Goal: Browse casually: Explore the website without a specific task or goal

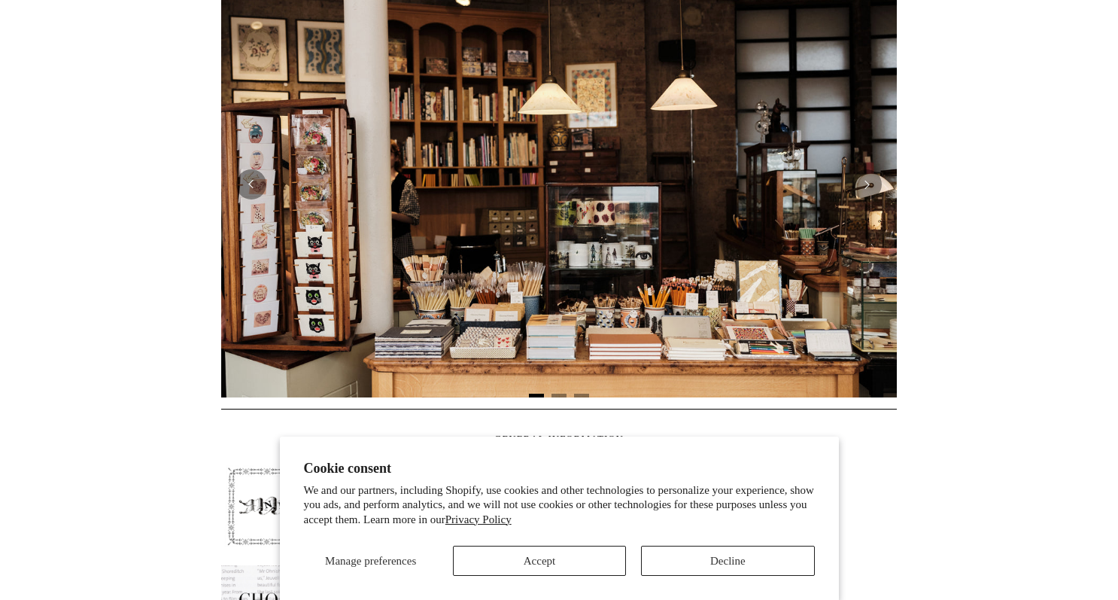
scroll to position [59, 0]
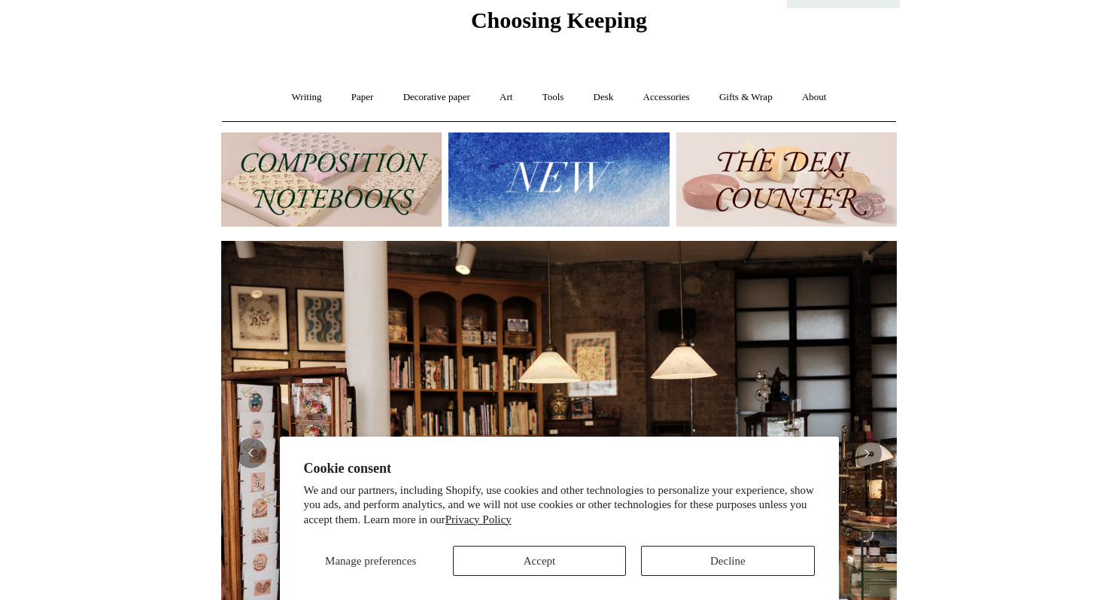
click at [609, 187] on img at bounding box center [559, 179] width 221 height 94
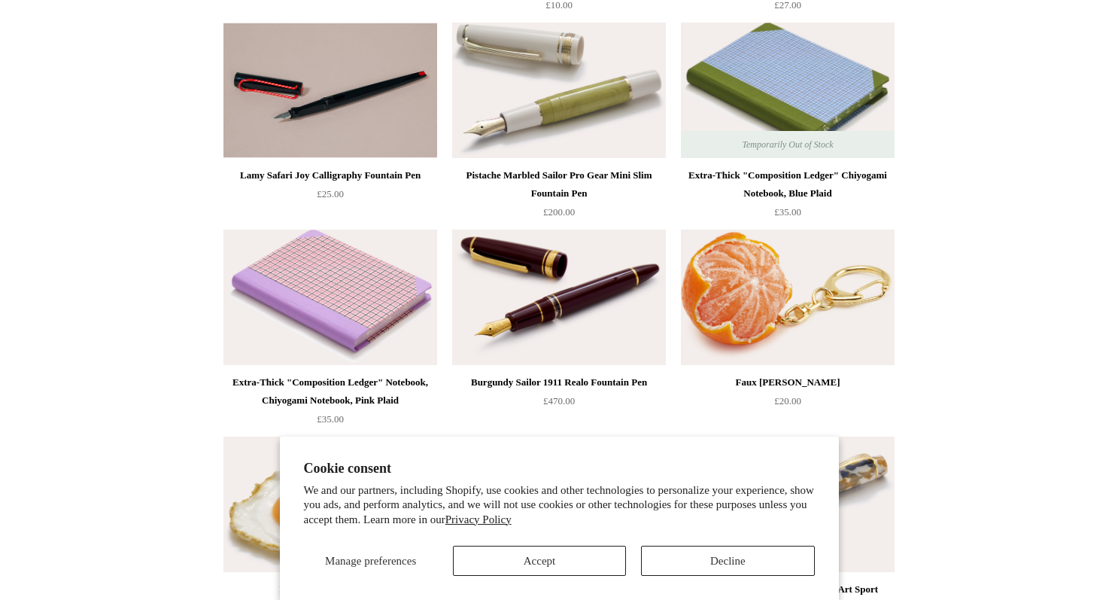
scroll to position [446, 0]
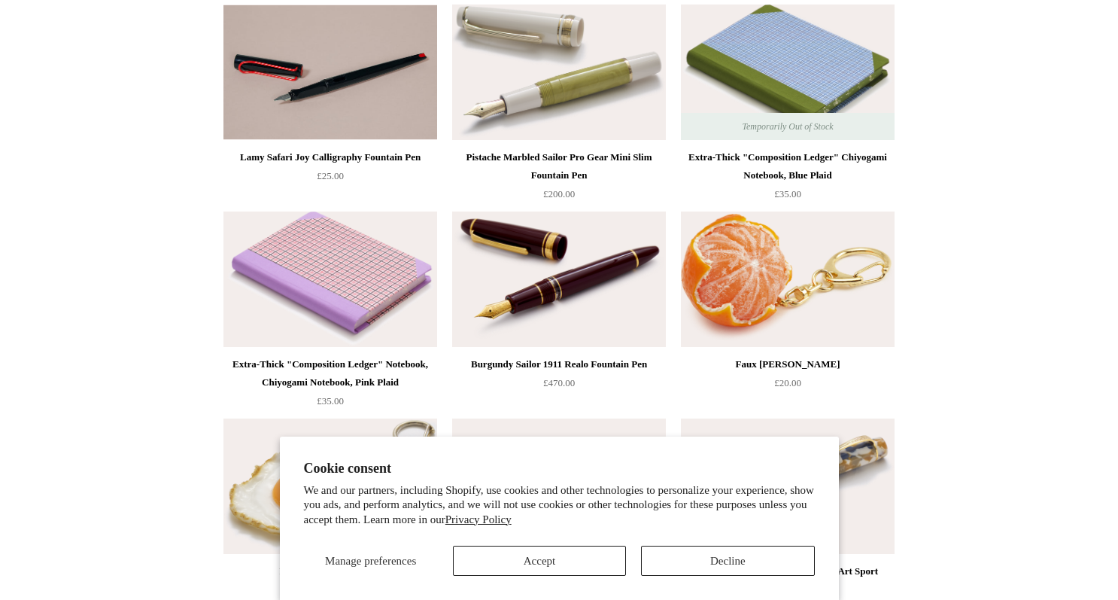
click at [719, 561] on button "Decline" at bounding box center [727, 561] width 173 height 30
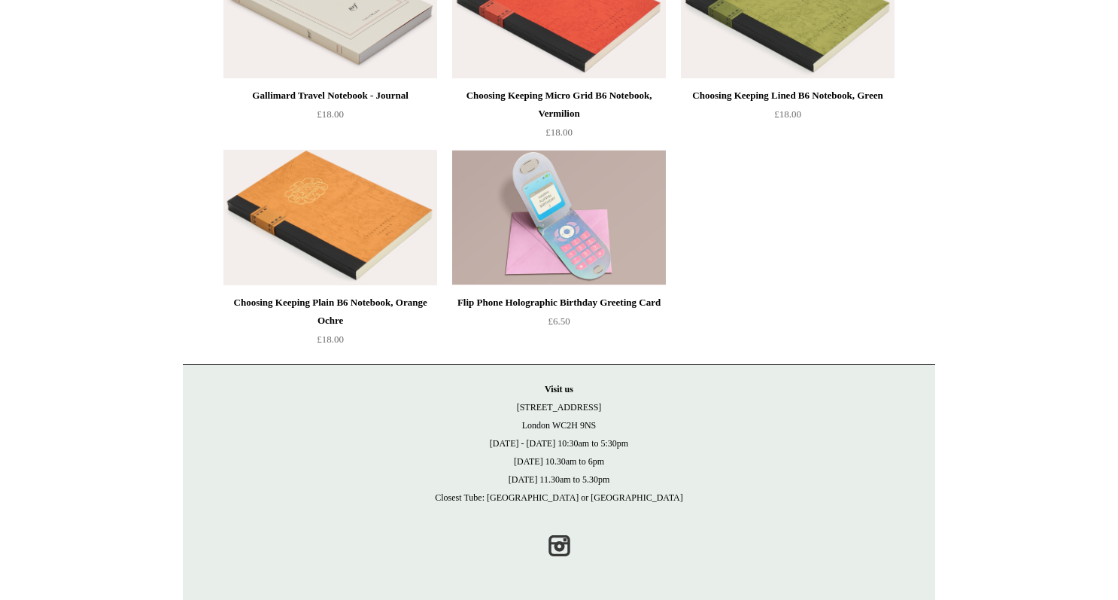
scroll to position [3611, 0]
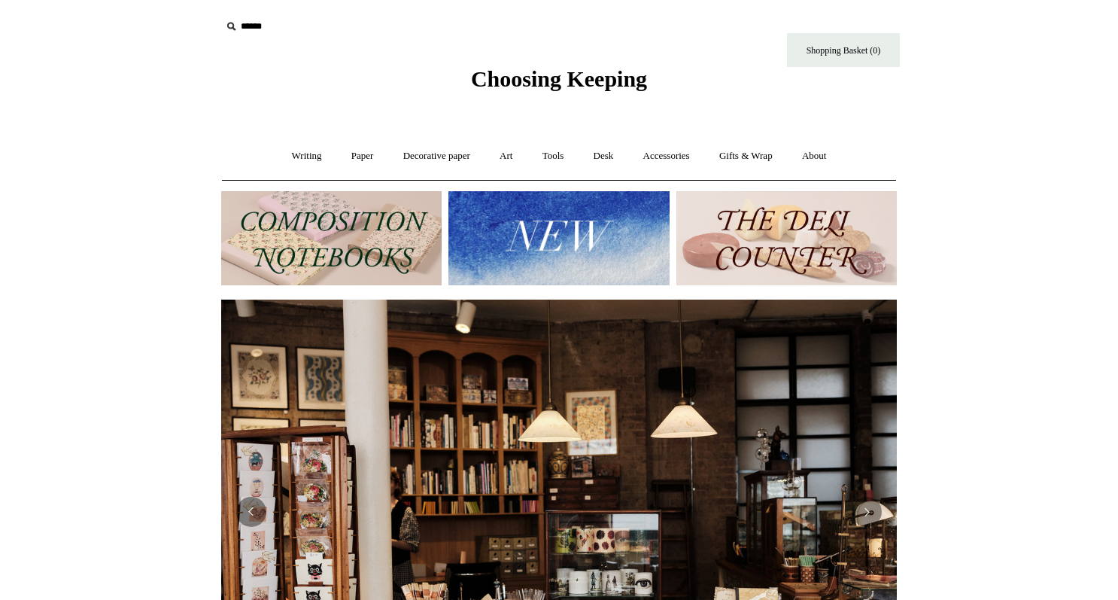
scroll to position [59, 0]
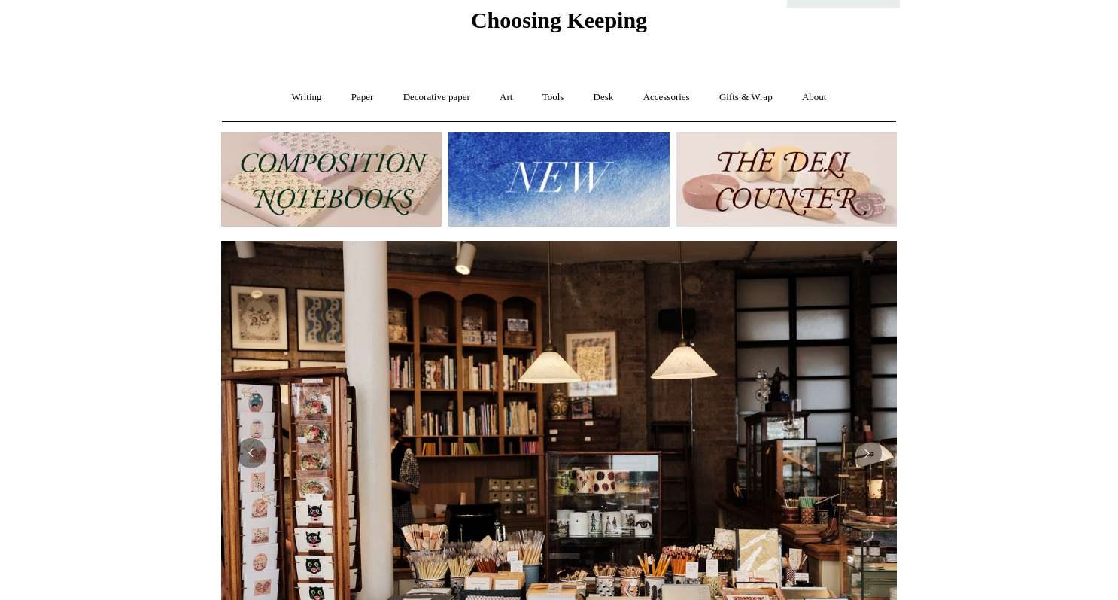
click at [335, 166] on img at bounding box center [331, 179] width 221 height 94
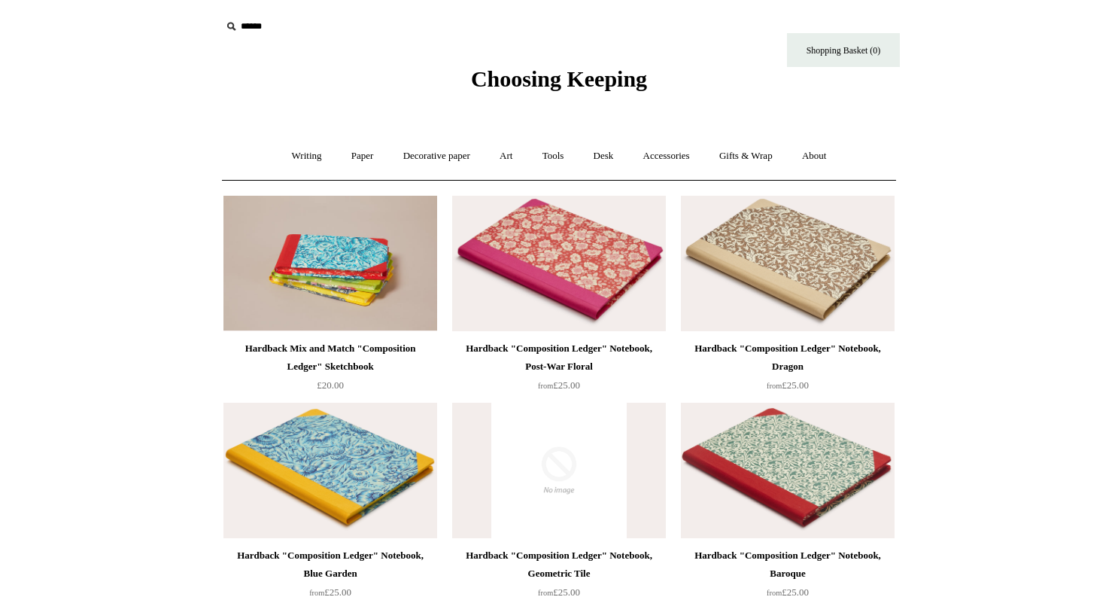
scroll to position [41, 0]
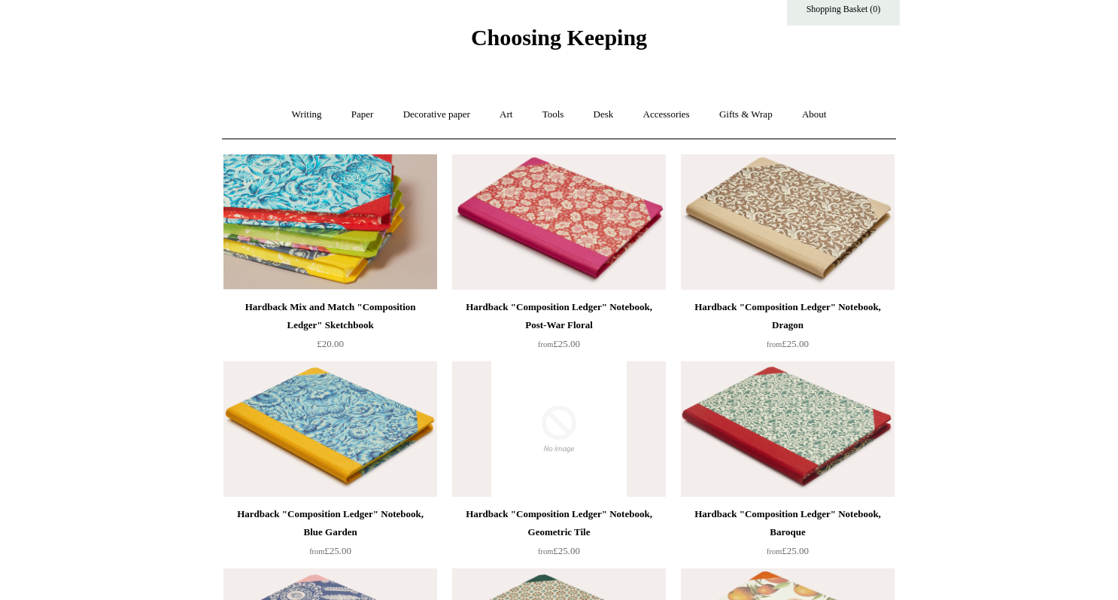
click at [323, 241] on img at bounding box center [331, 221] width 214 height 135
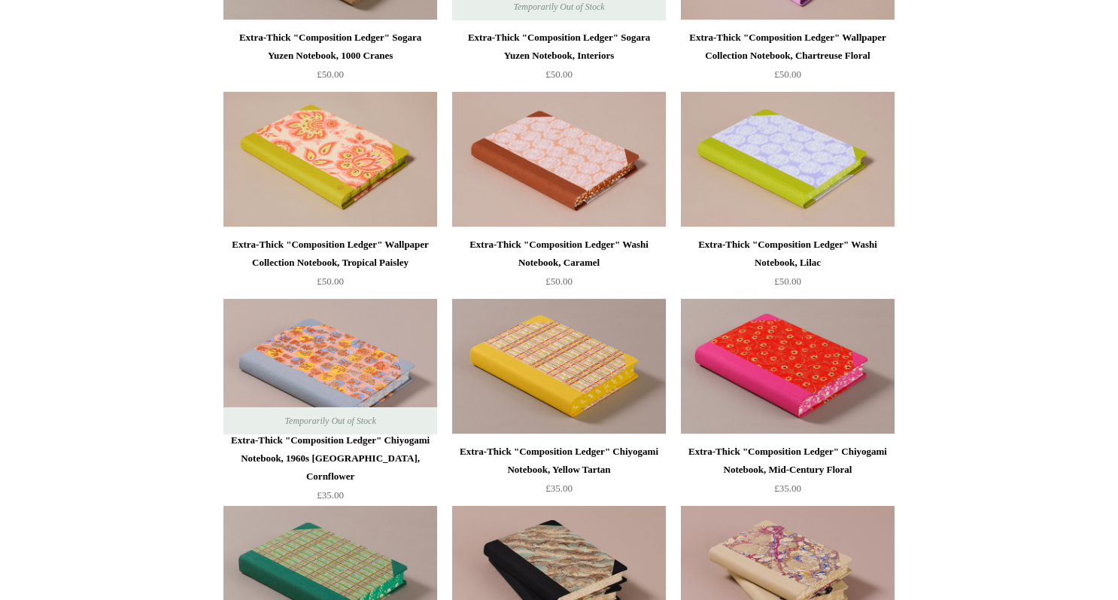
scroll to position [2165, 0]
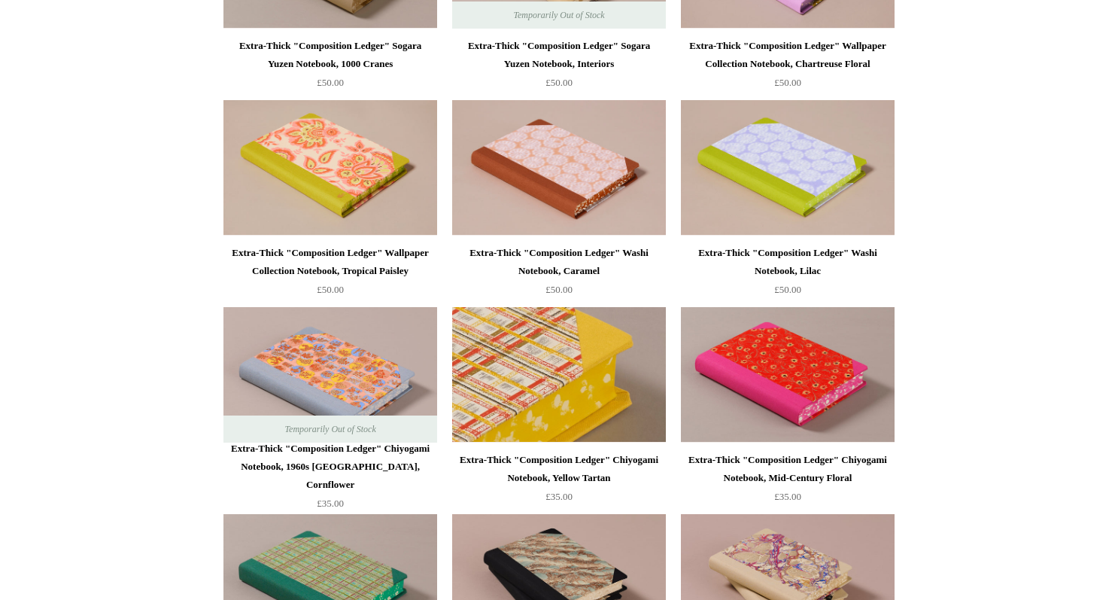
click at [584, 349] on img at bounding box center [559, 374] width 214 height 135
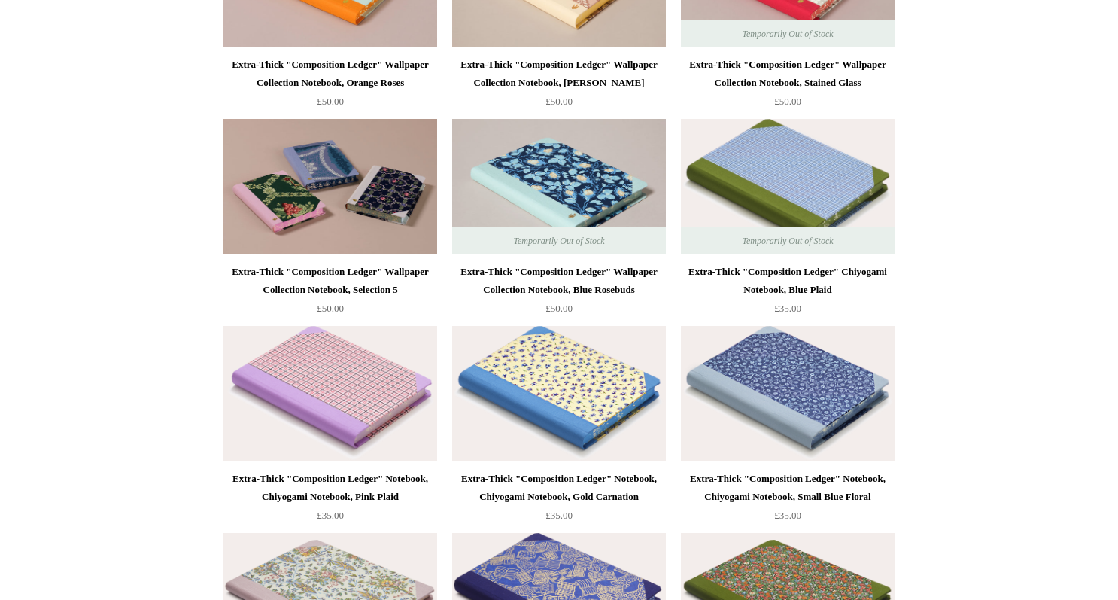
scroll to position [2983, 0]
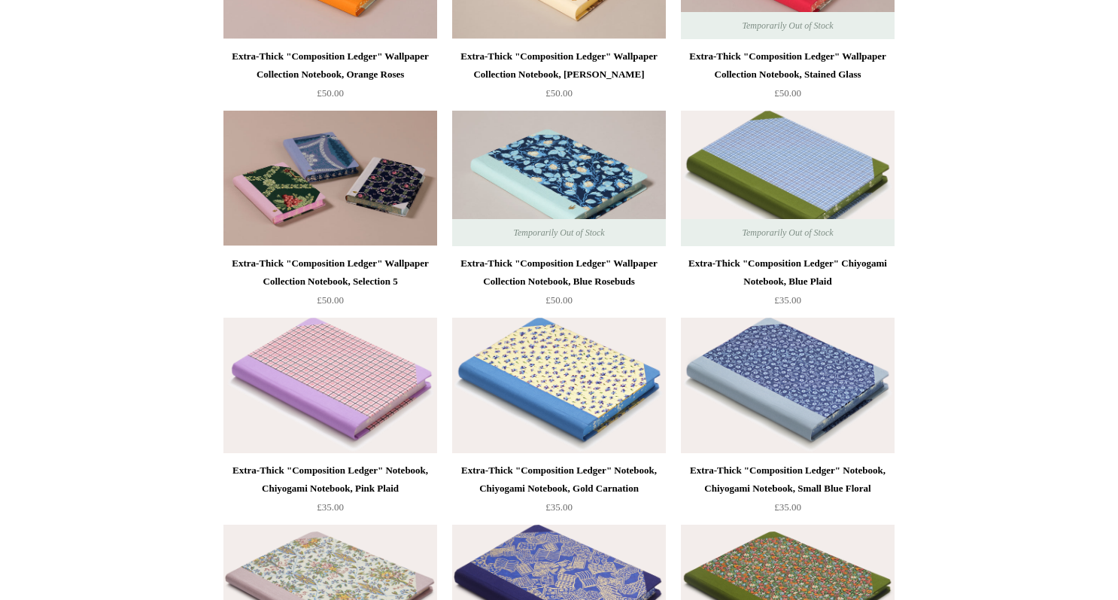
click at [802, 178] on img at bounding box center [788, 178] width 214 height 135
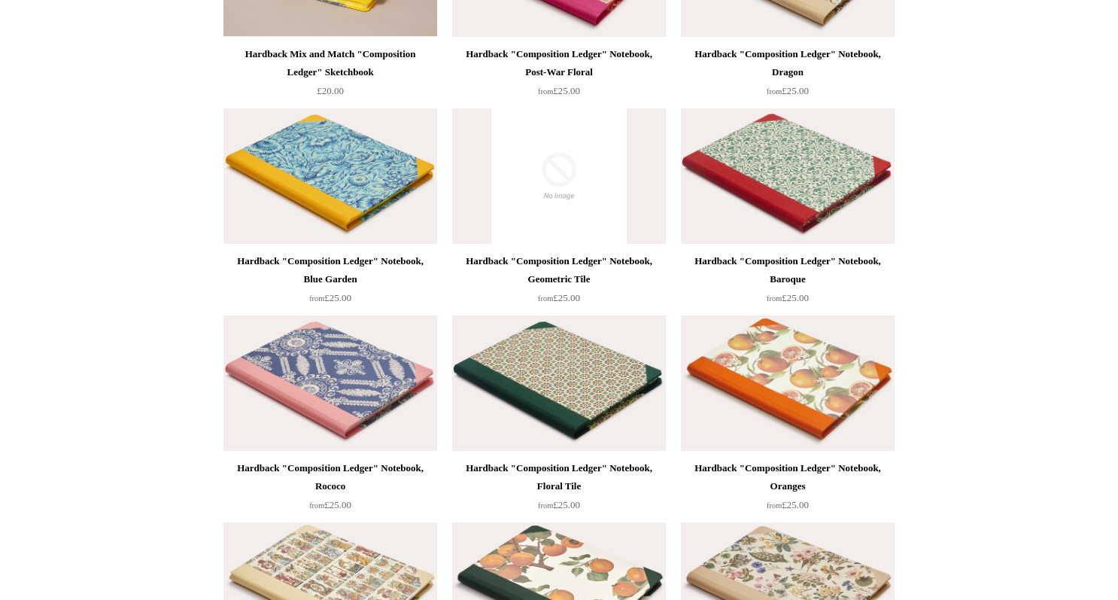
scroll to position [272, 0]
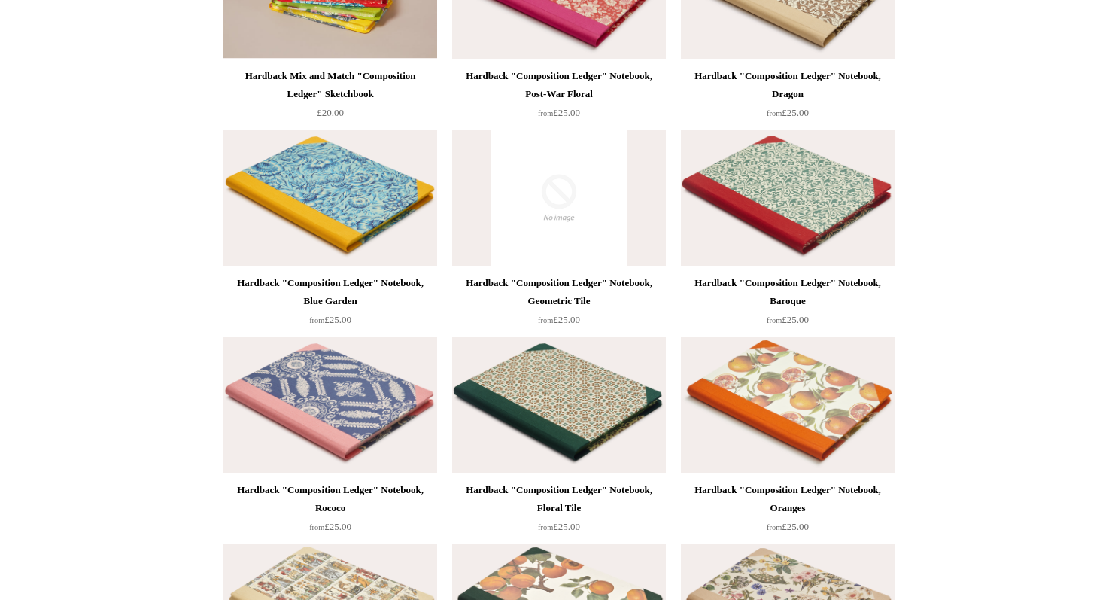
click at [764, 219] on img at bounding box center [788, 197] width 214 height 135
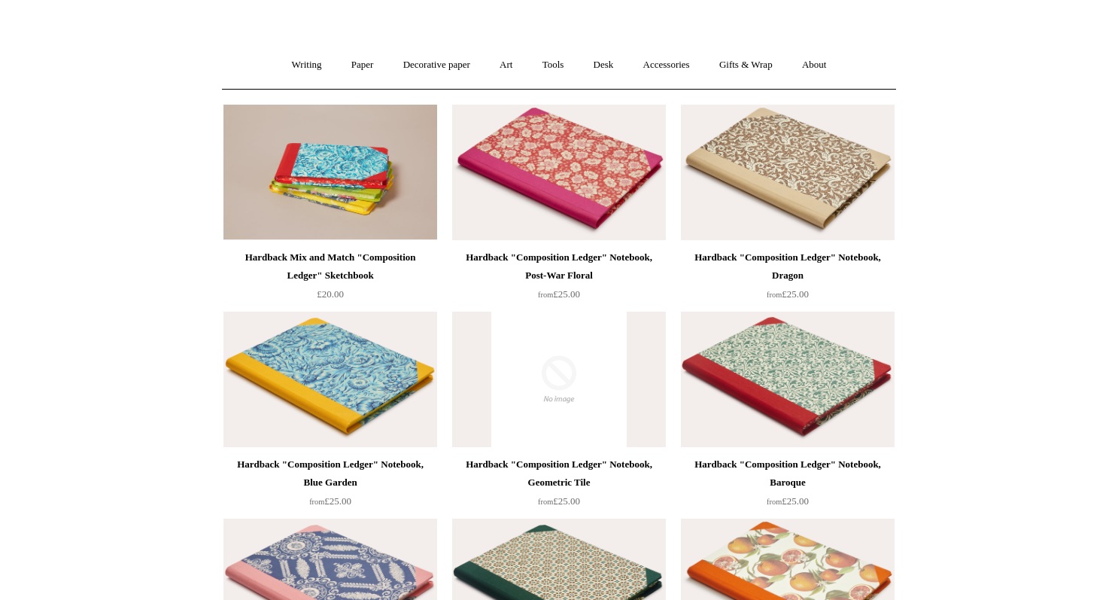
scroll to position [32, 0]
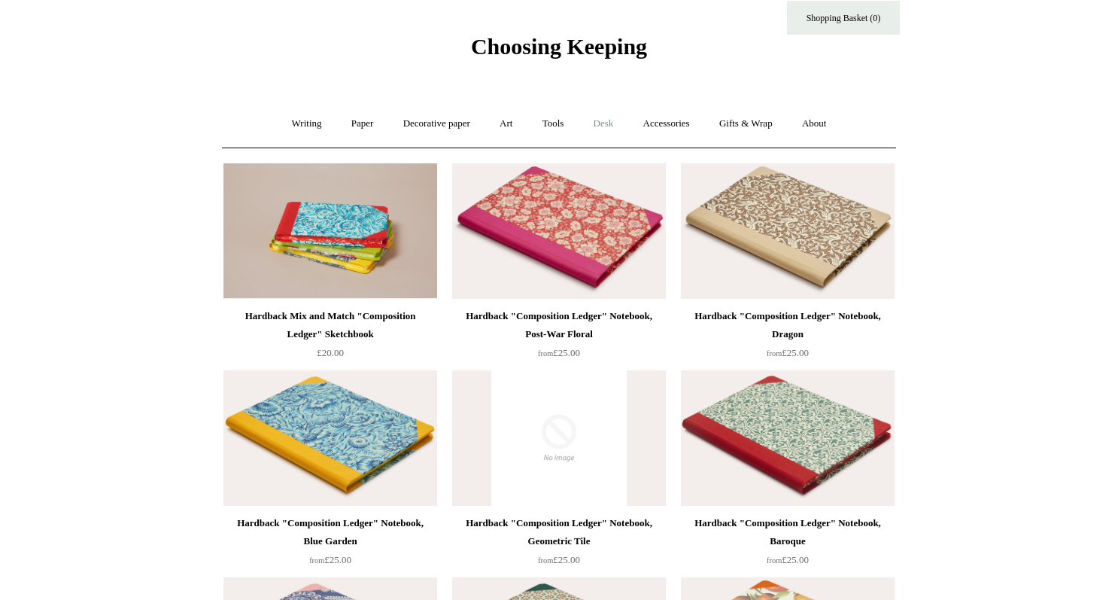
click at [606, 128] on link "Desk +" at bounding box center [603, 124] width 47 height 40
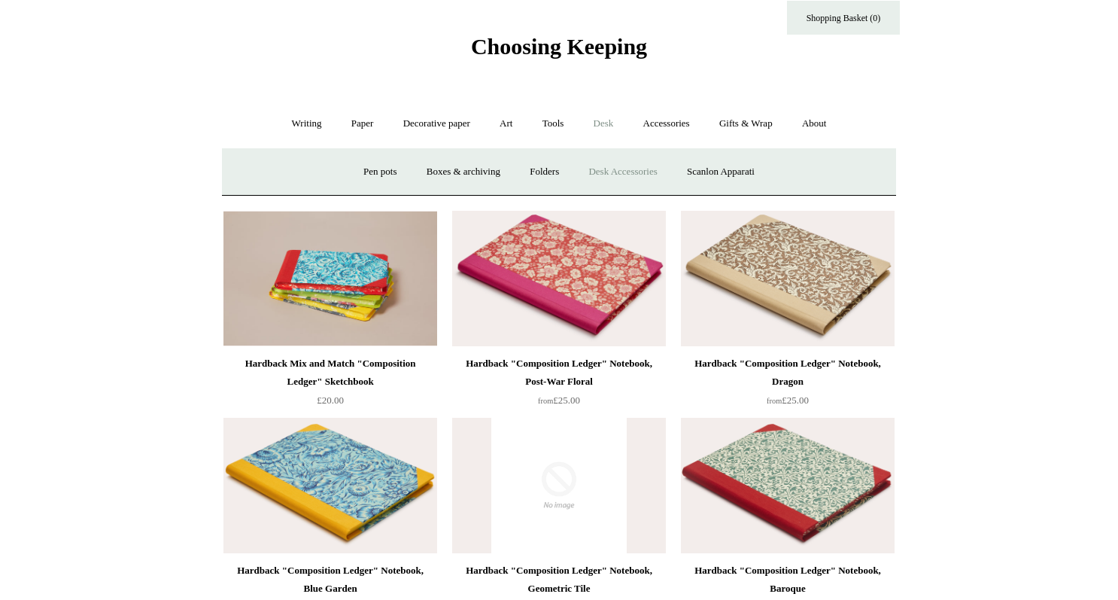
click at [653, 169] on link "Desk Accessories" at bounding box center [623, 172] width 96 height 40
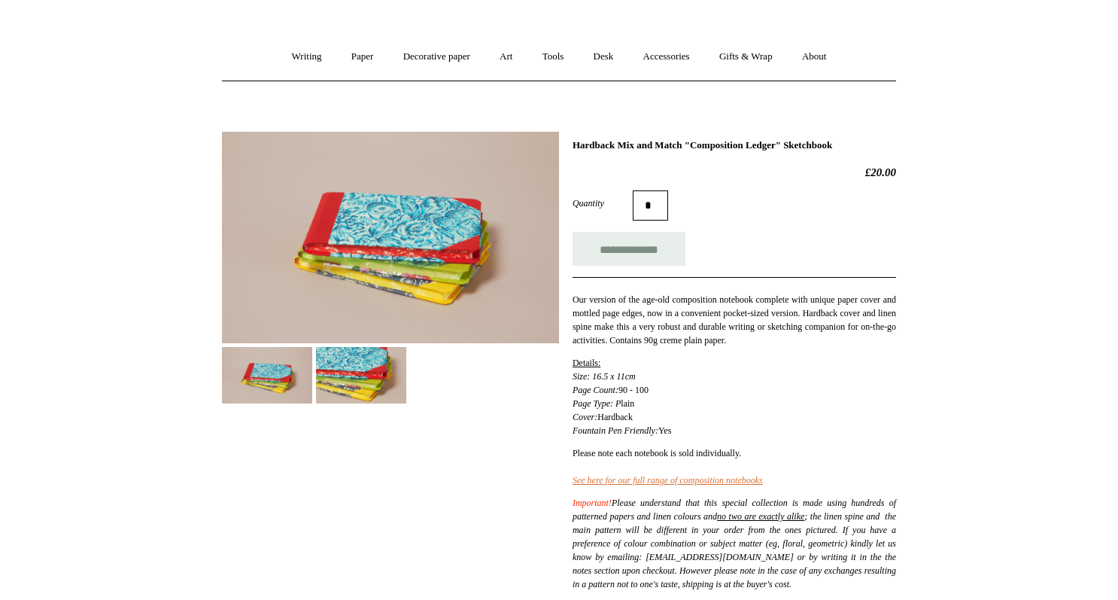
scroll to position [138, 0]
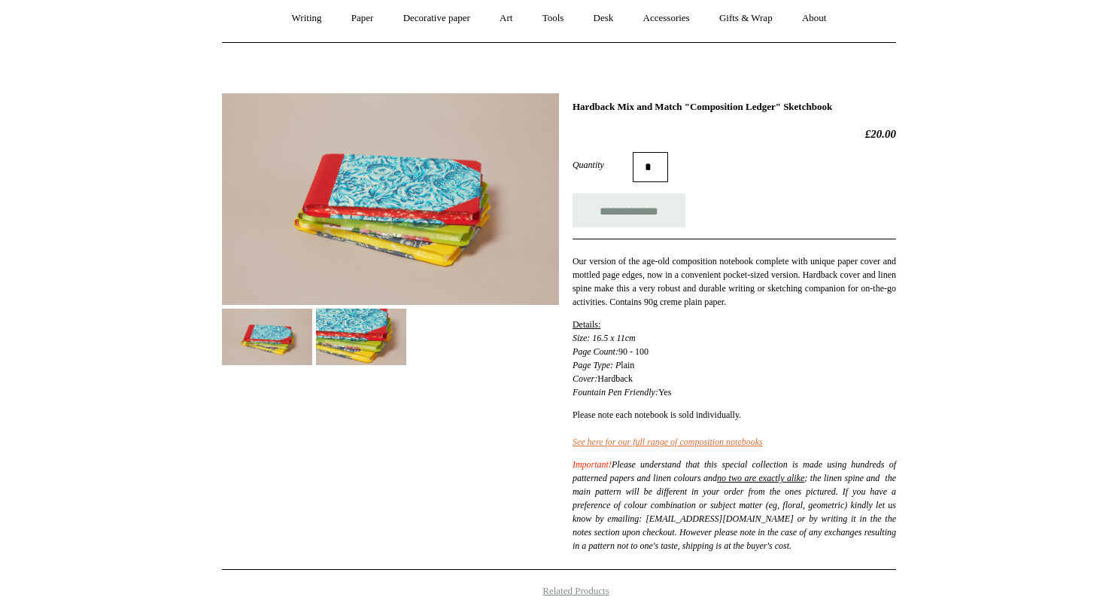
click at [373, 338] on img at bounding box center [361, 337] width 90 height 56
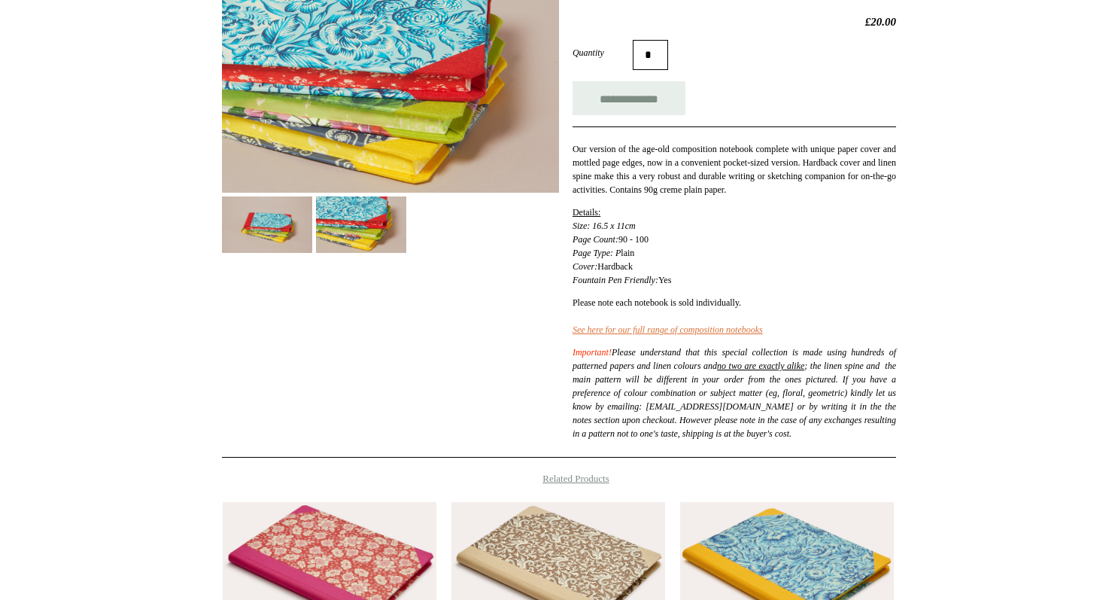
scroll to position [245, 0]
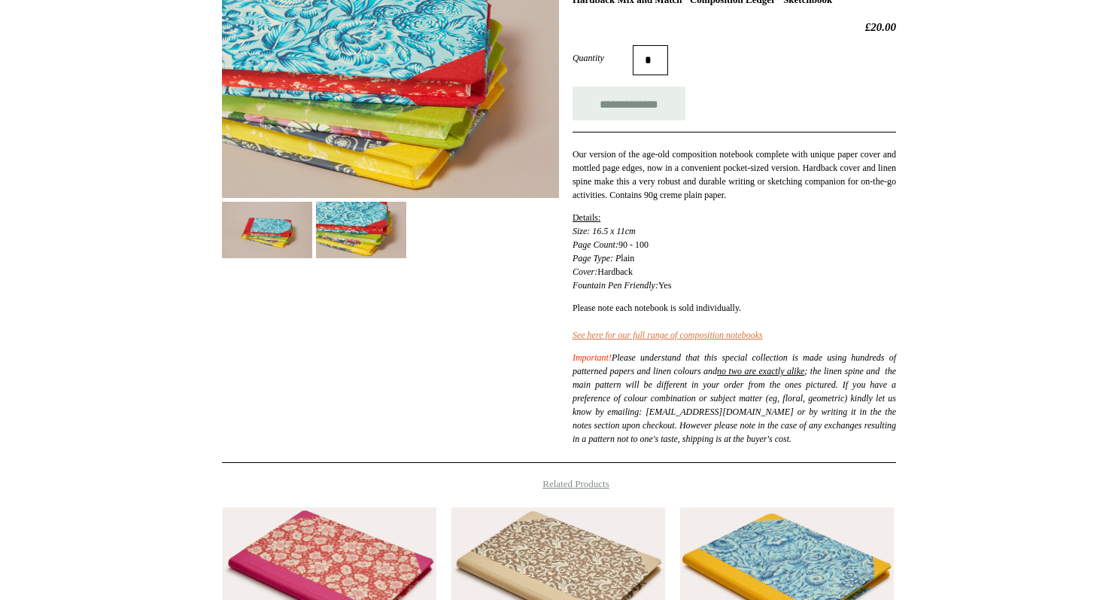
click at [304, 256] on img at bounding box center [267, 230] width 90 height 56
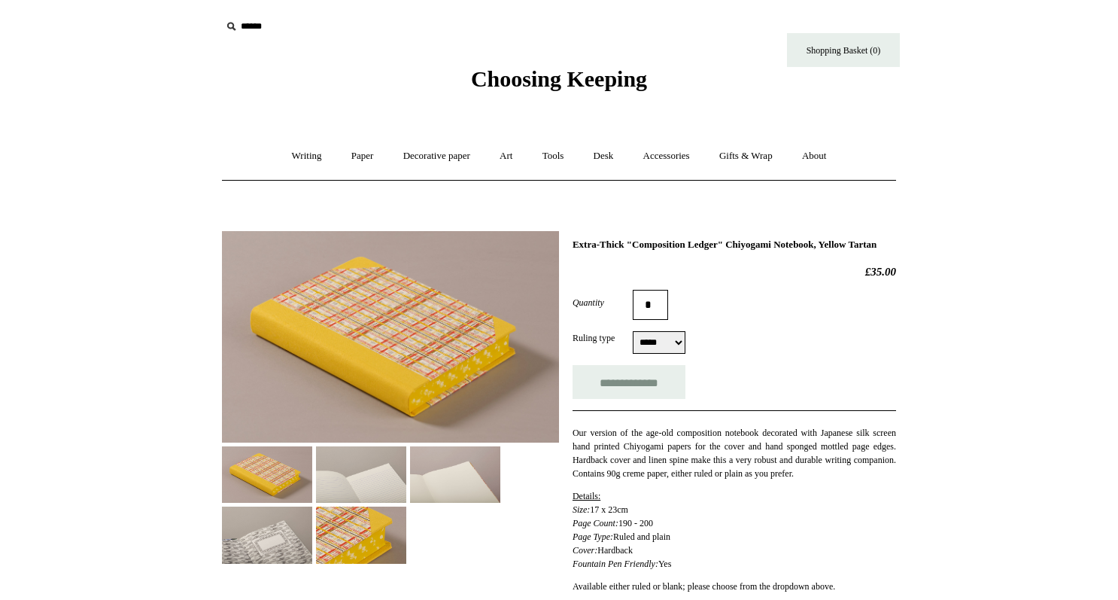
scroll to position [21, 0]
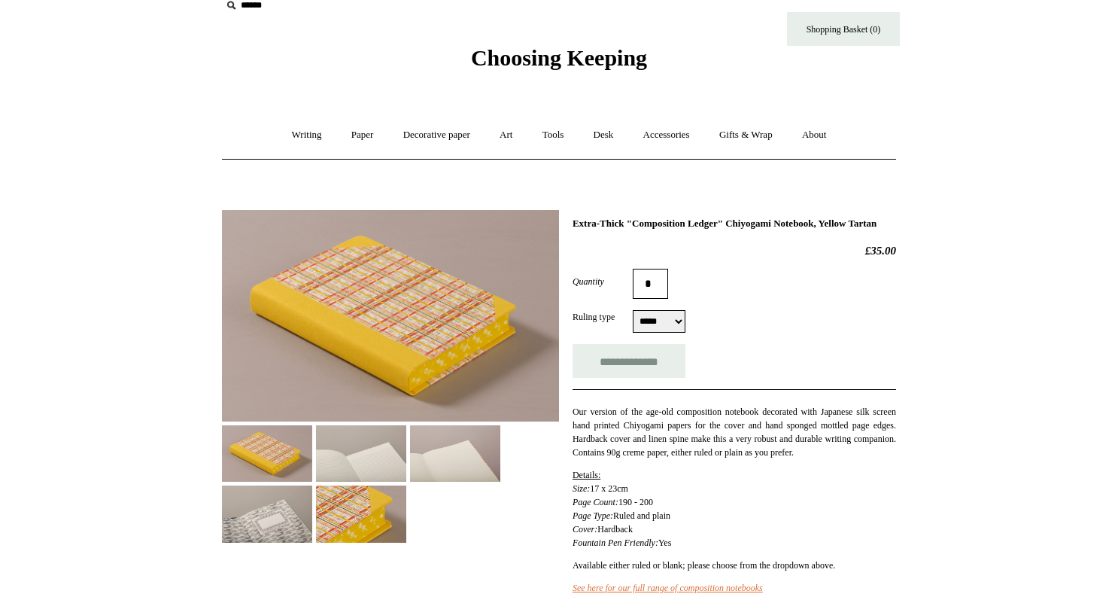
click at [367, 443] on img at bounding box center [361, 453] width 90 height 56
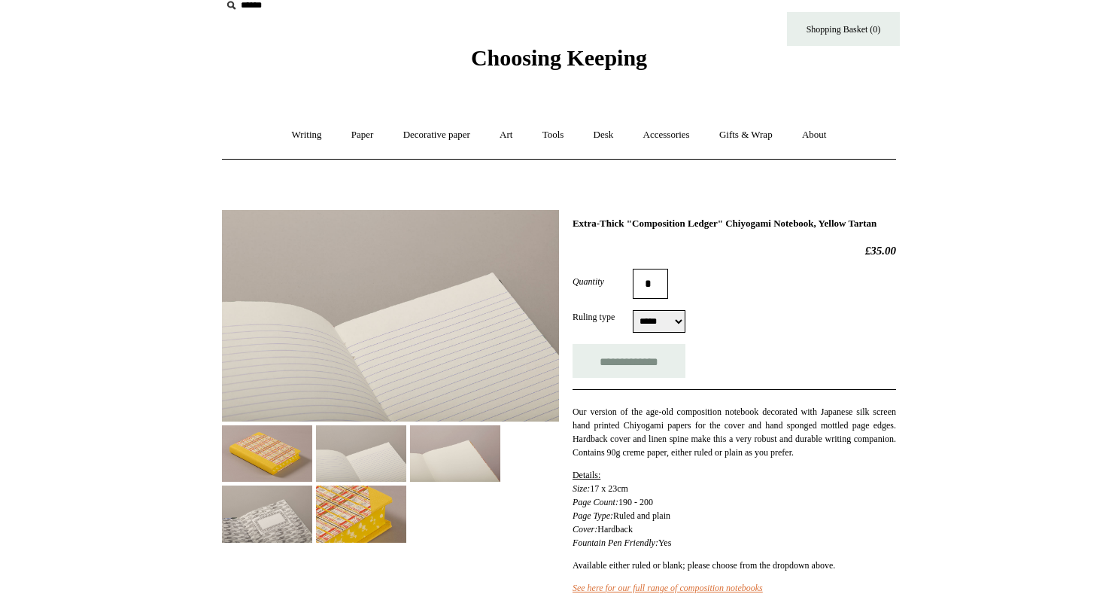
click at [443, 452] on img at bounding box center [455, 453] width 90 height 56
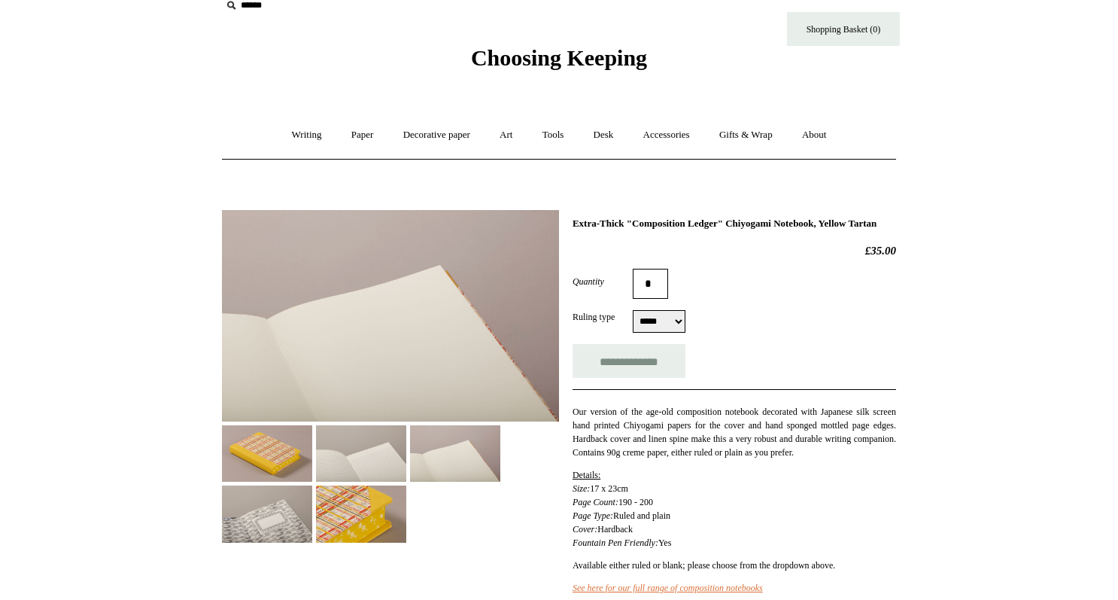
click at [291, 513] on img at bounding box center [267, 513] width 90 height 56
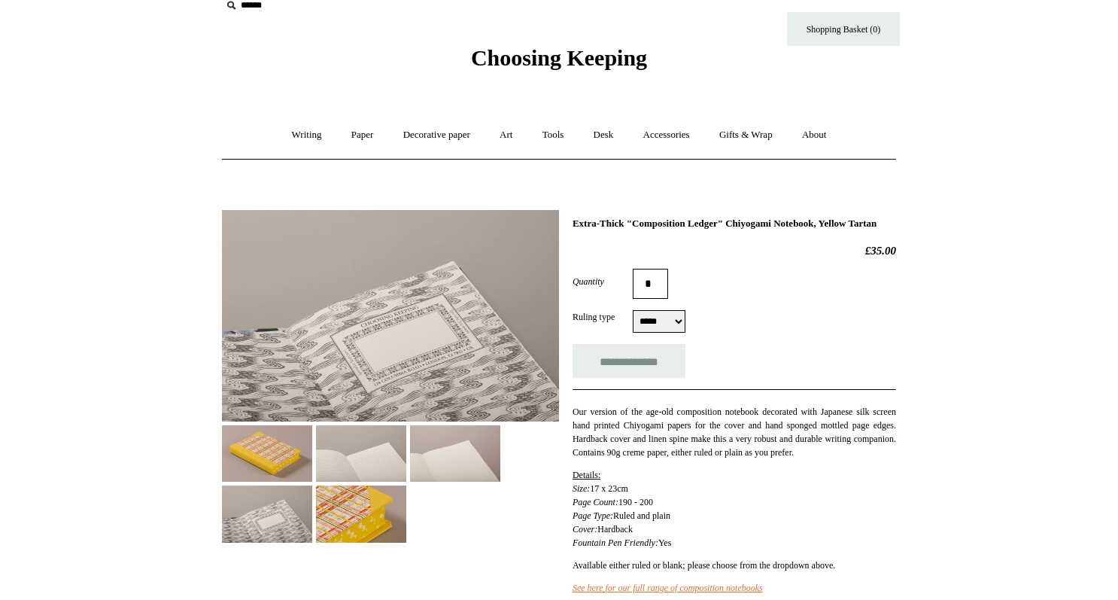
click at [340, 525] on img at bounding box center [361, 513] width 90 height 56
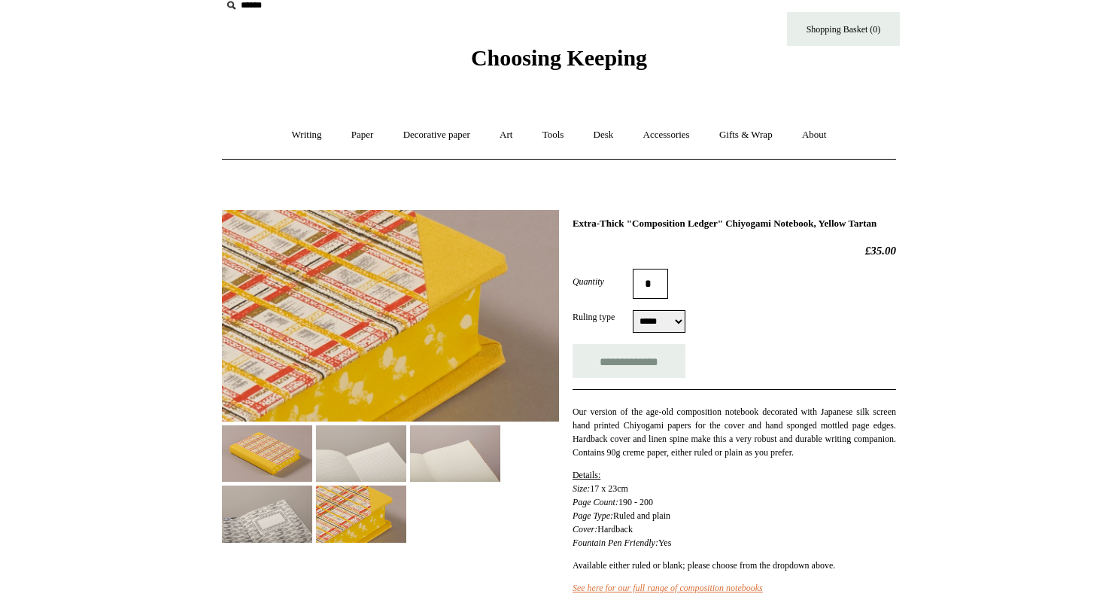
click at [270, 455] on img at bounding box center [267, 453] width 90 height 56
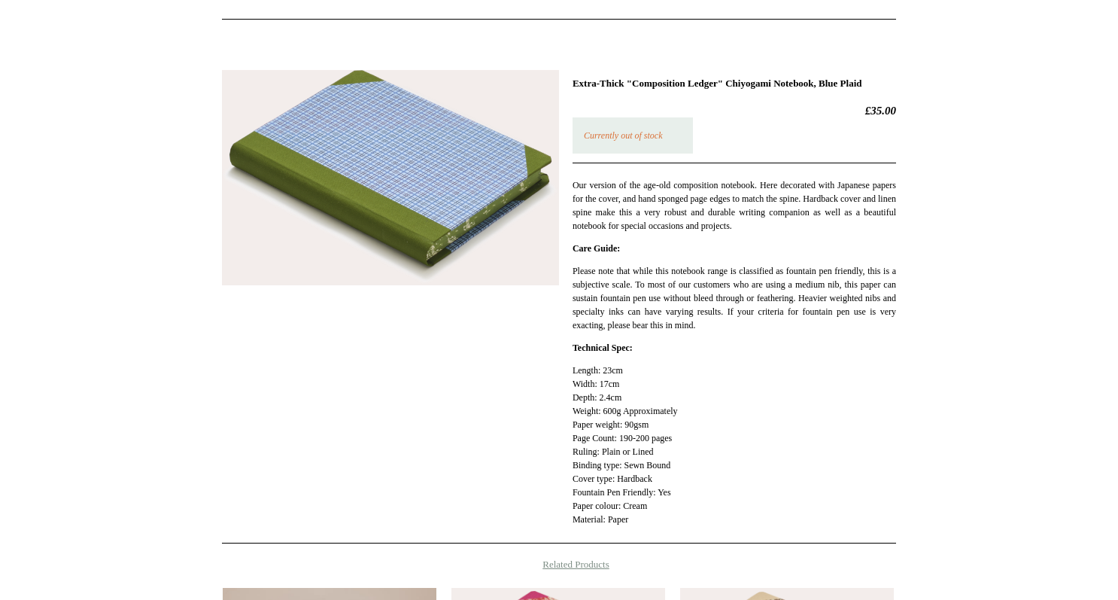
scroll to position [205, 0]
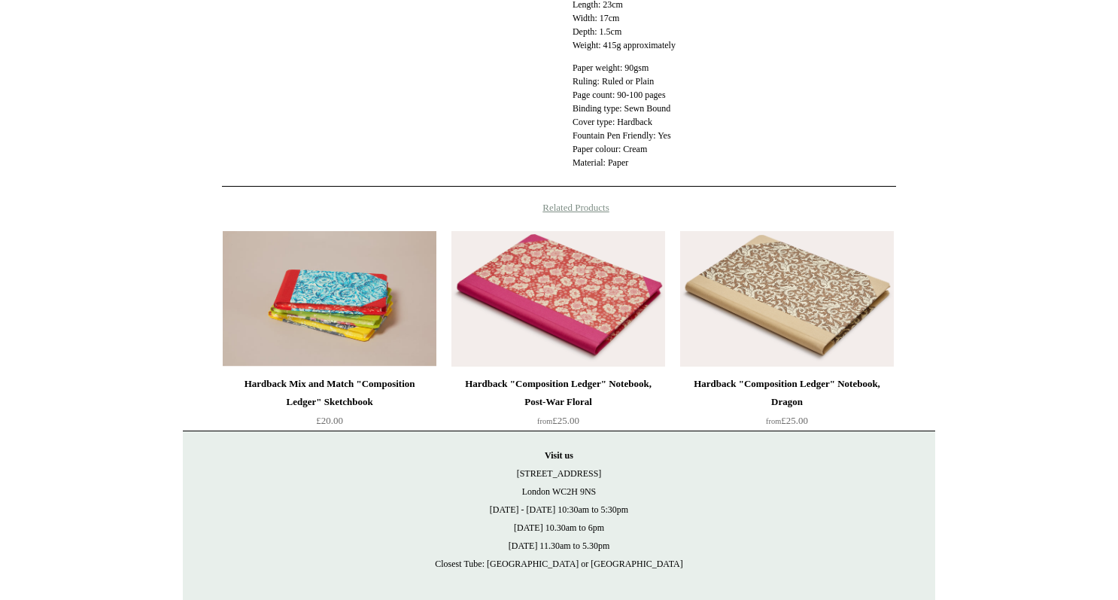
scroll to position [716, 0]
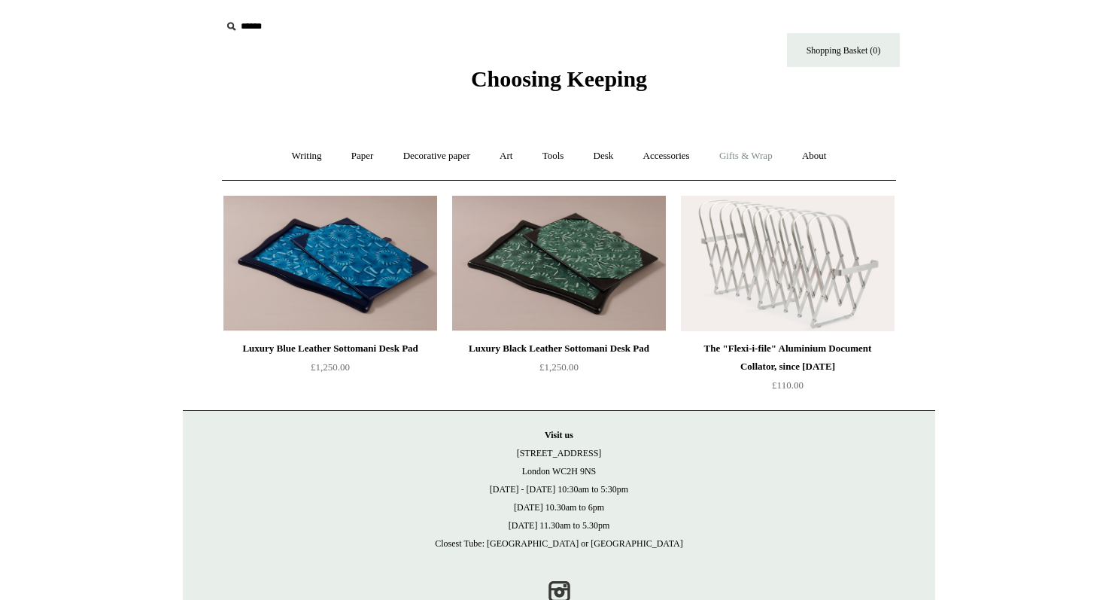
click at [741, 156] on link "Gifts & Wrap +" at bounding box center [746, 156] width 81 height 40
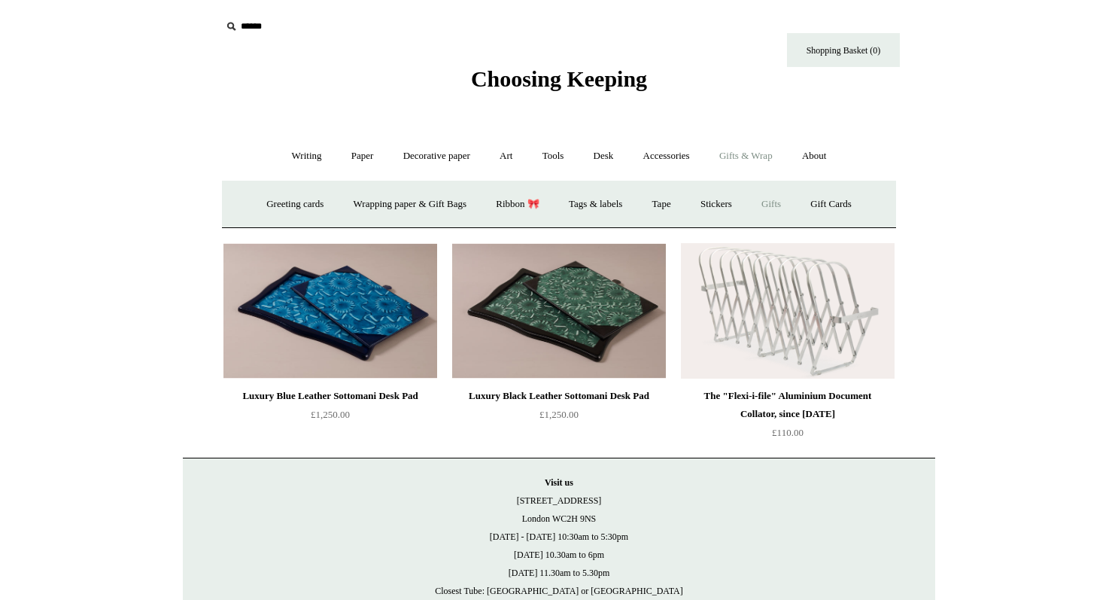
click at [786, 202] on link "Gifts +" at bounding box center [771, 204] width 47 height 40
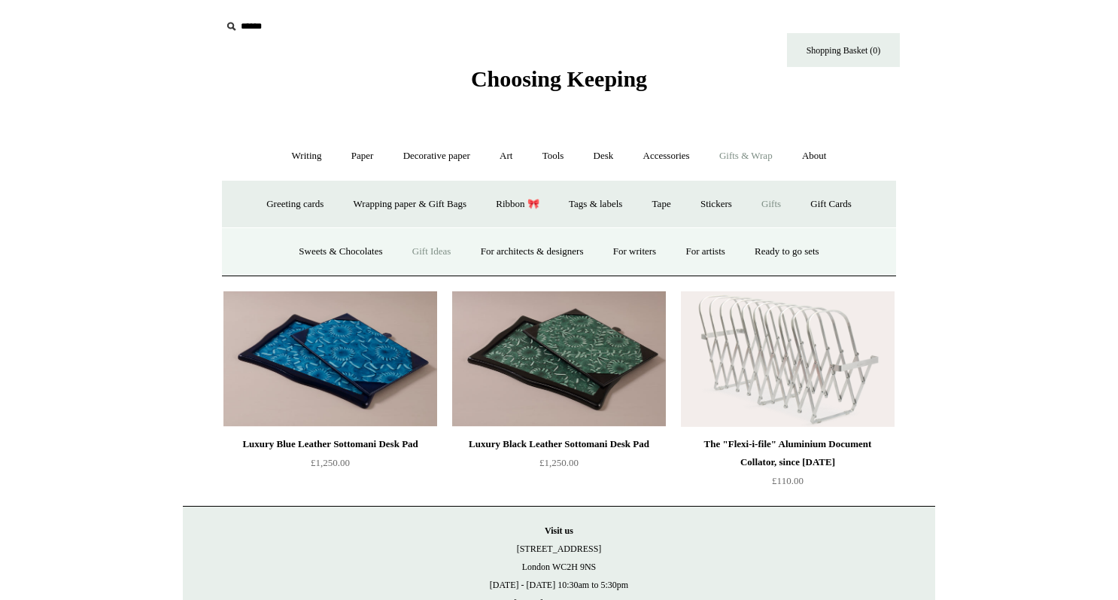
click at [431, 245] on link "Gift Ideas" at bounding box center [432, 252] width 66 height 40
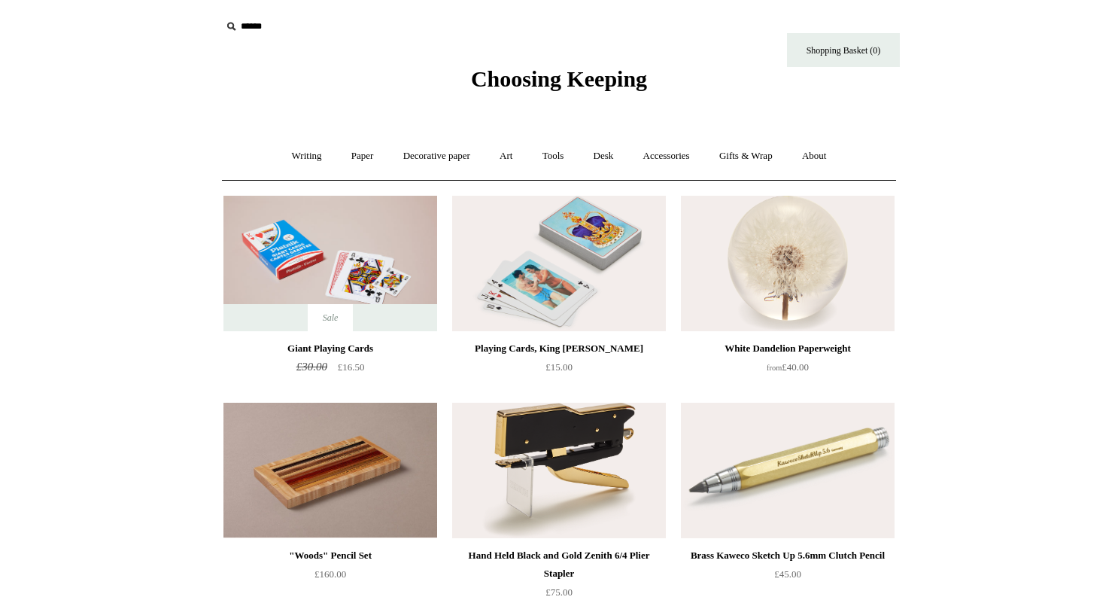
click at [236, 23] on icon at bounding box center [231, 26] width 17 height 17
click at [233, 23] on icon at bounding box center [231, 26] width 17 height 17
click at [229, 26] on icon at bounding box center [231, 26] width 17 height 17
click at [659, 155] on link "Accessories +" at bounding box center [667, 156] width 74 height 40
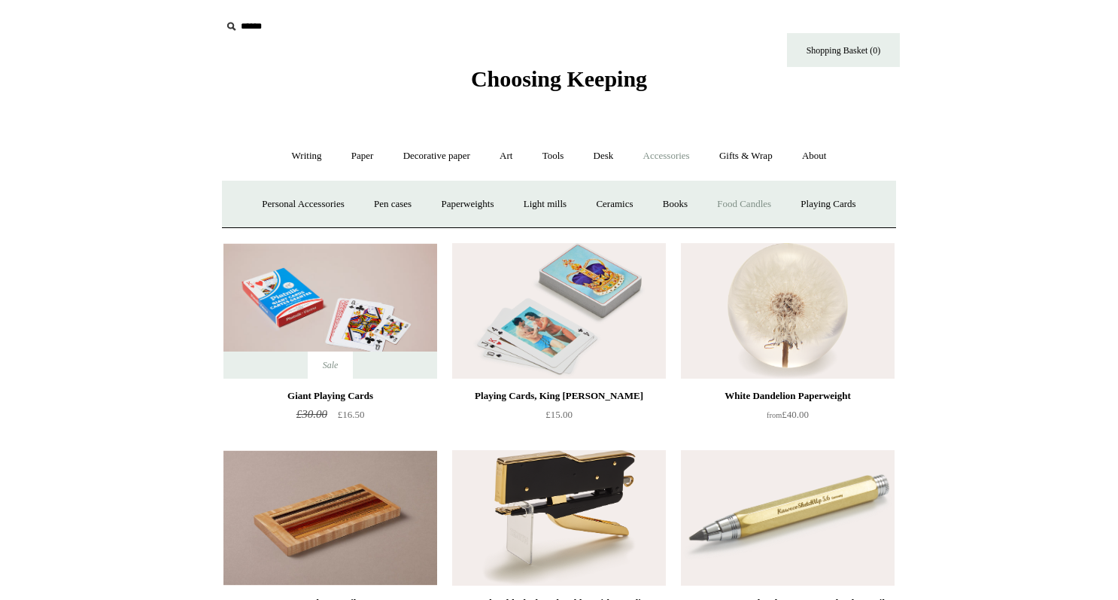
click at [751, 208] on link "Food Candles" at bounding box center [744, 204] width 81 height 40
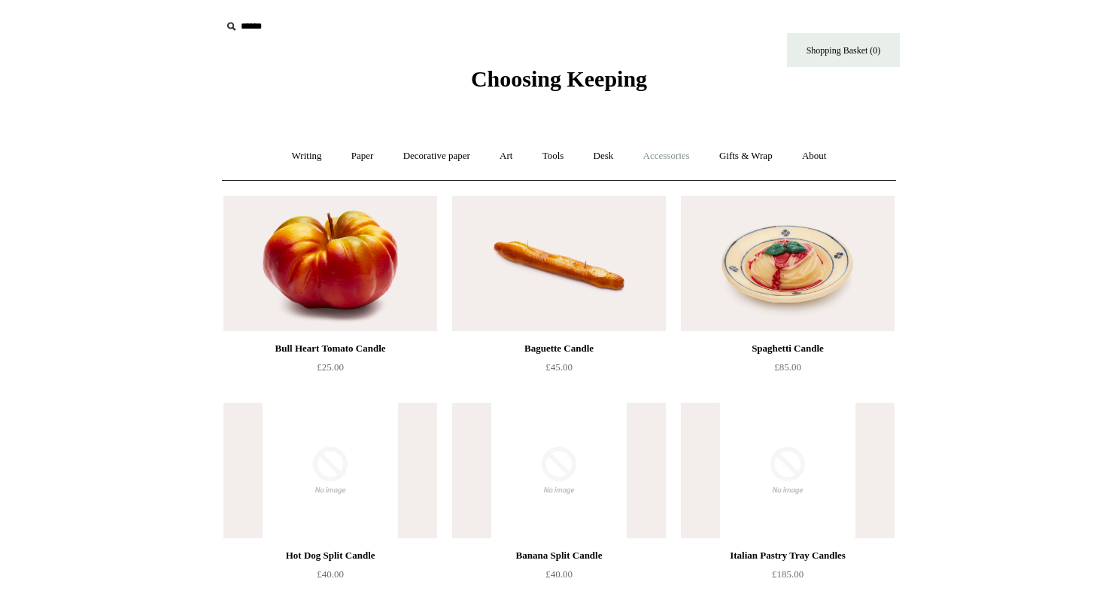
click at [679, 160] on link "Accessories +" at bounding box center [667, 156] width 74 height 40
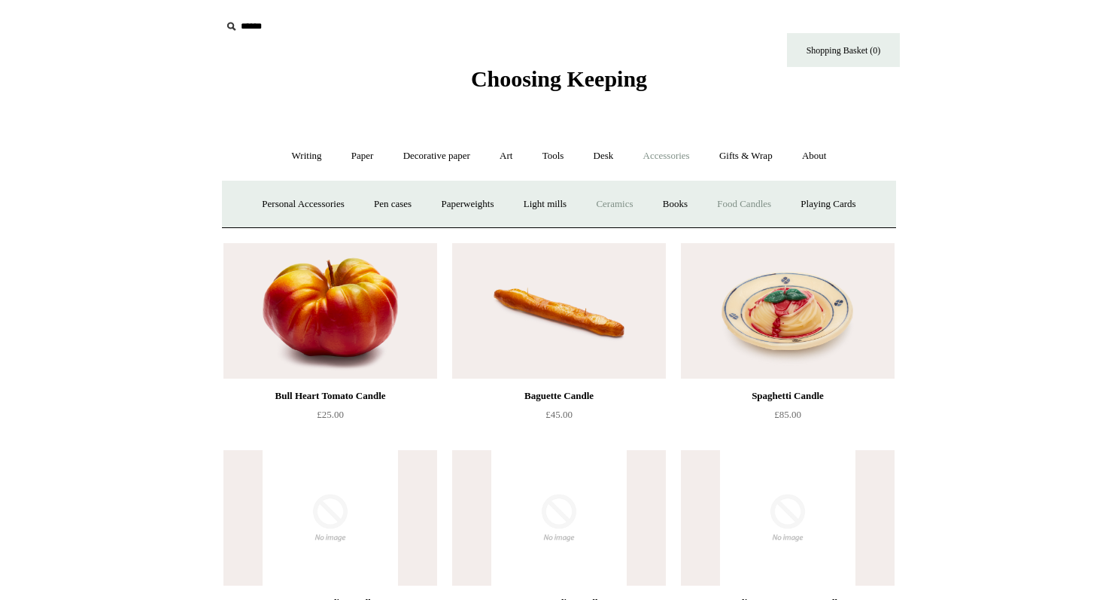
click at [617, 201] on link "Ceramics +" at bounding box center [615, 204] width 64 height 40
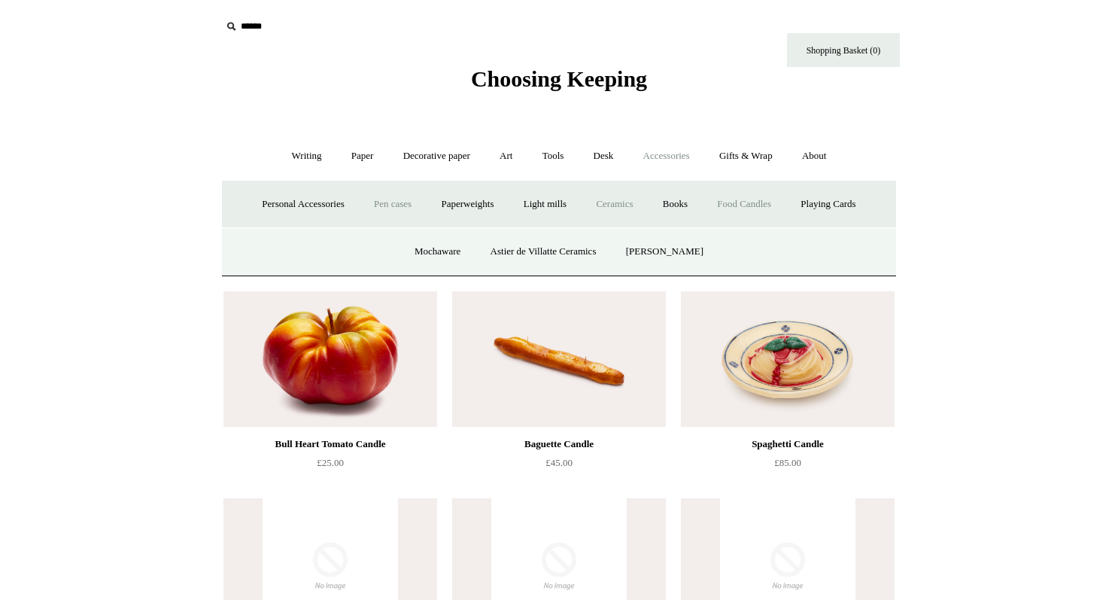
click at [394, 205] on link "Pen cases" at bounding box center [393, 204] width 65 height 40
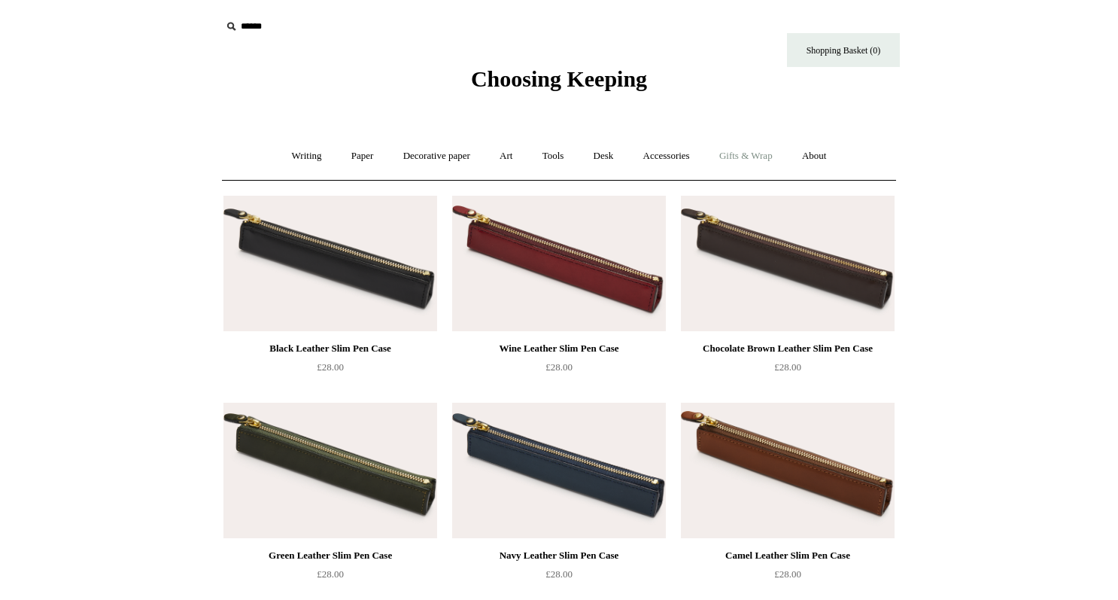
click at [767, 154] on link "Gifts & Wrap +" at bounding box center [746, 156] width 81 height 40
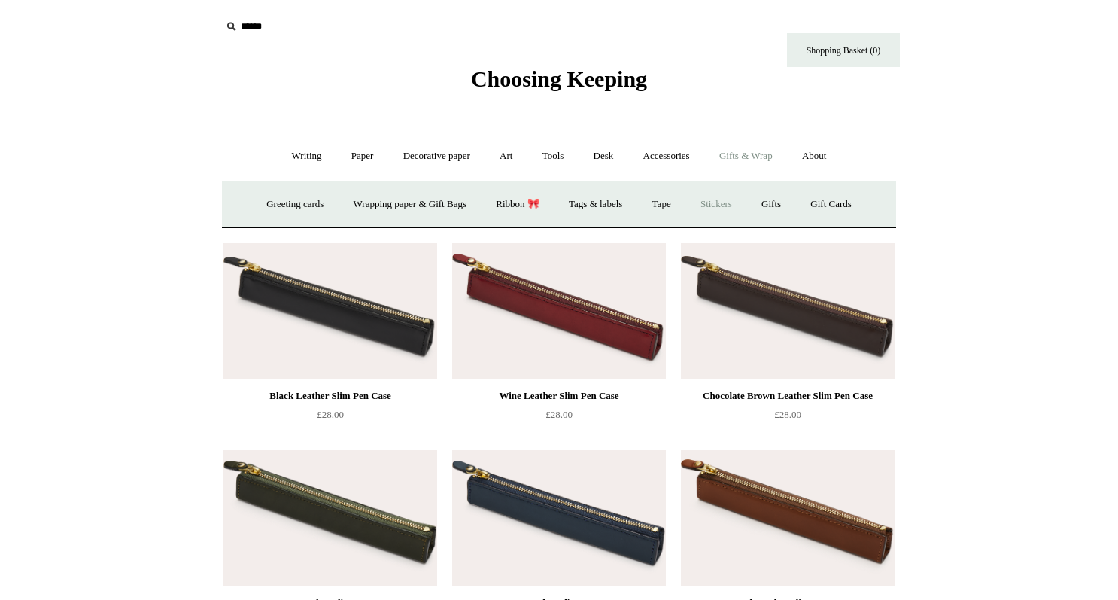
click at [738, 205] on link "Stickers" at bounding box center [716, 204] width 59 height 40
